Goal: Task Accomplishment & Management: Manage account settings

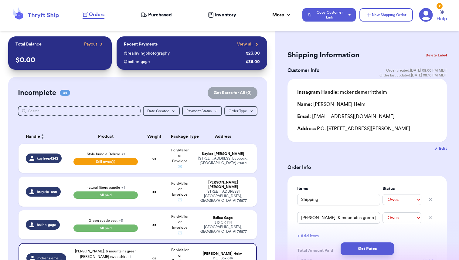
select select "unpaid"
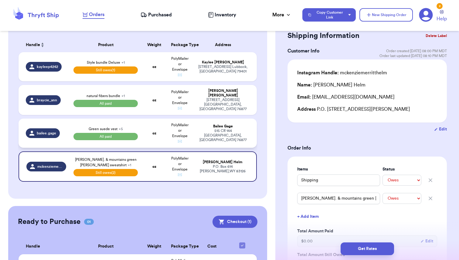
scroll to position [96, 0]
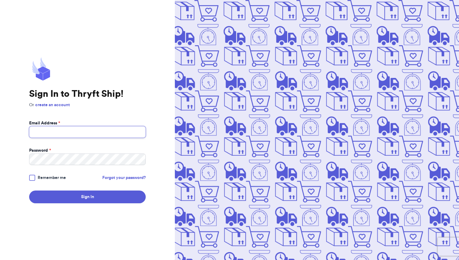
click at [54, 135] on input "Email Address *" at bounding box center [87, 132] width 117 height 12
click at [72, 135] on input "Email Address *" at bounding box center [87, 132] width 117 height 12
type input "thefoundfold@gmail.com"
click at [46, 180] on span "Remember me" at bounding box center [52, 178] width 28 height 6
click at [0, 0] on input "Remember me" at bounding box center [0, 0] width 0 height 0
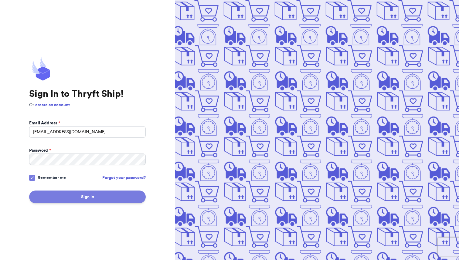
click at [53, 203] on button "Sign In" at bounding box center [87, 197] width 117 height 13
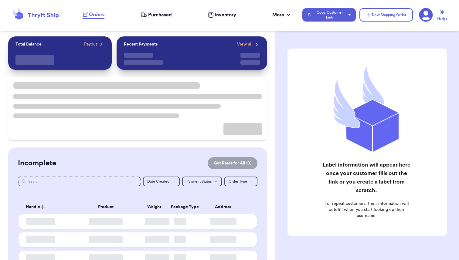
checkbox input "true"
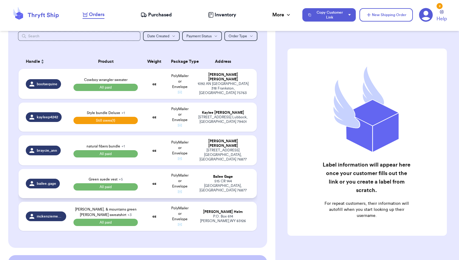
scroll to position [75, 0]
